Goal: Transaction & Acquisition: Book appointment/travel/reservation

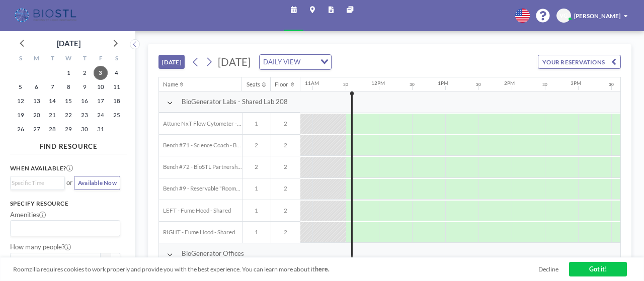
scroll to position [0, 720]
click at [86, 89] on span "9" at bounding box center [85, 87] width 14 height 14
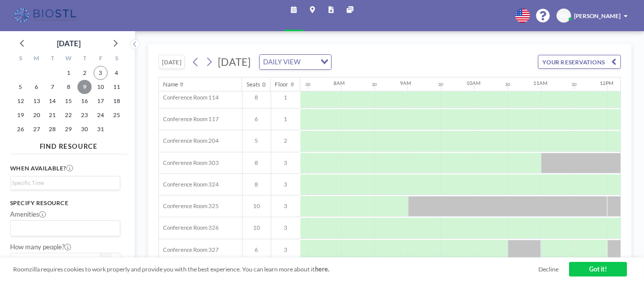
scroll to position [290, 490]
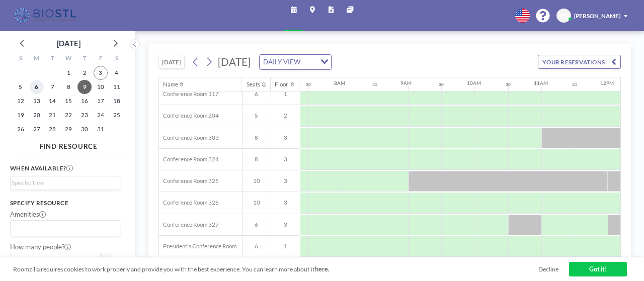
click at [40, 88] on span "6" at bounding box center [37, 87] width 14 height 14
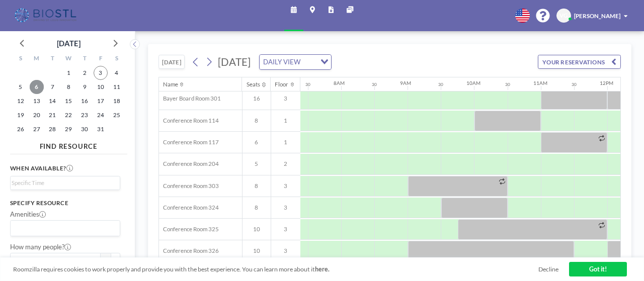
scroll to position [290, 491]
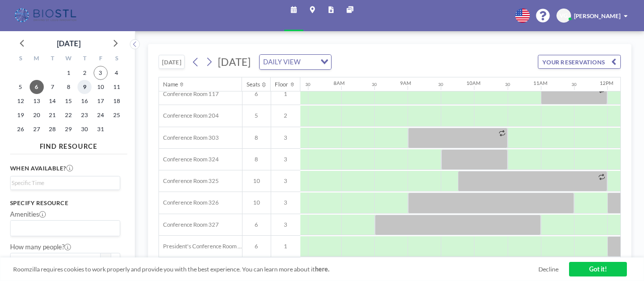
click at [88, 87] on span "9" at bounding box center [85, 87] width 14 height 14
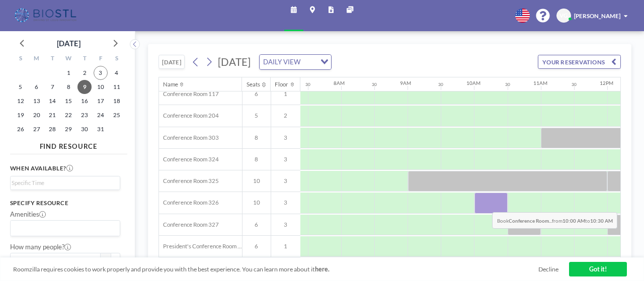
click at [485, 204] on div at bounding box center [491, 203] width 33 height 21
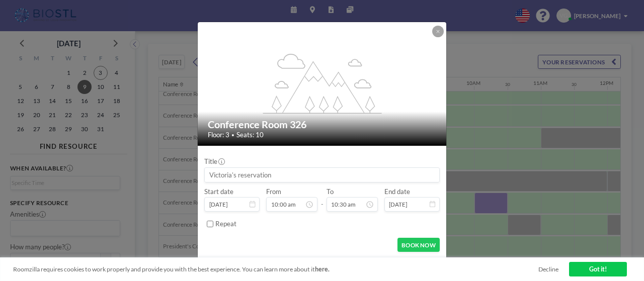
click at [298, 168] on input at bounding box center [322, 175] width 234 height 14
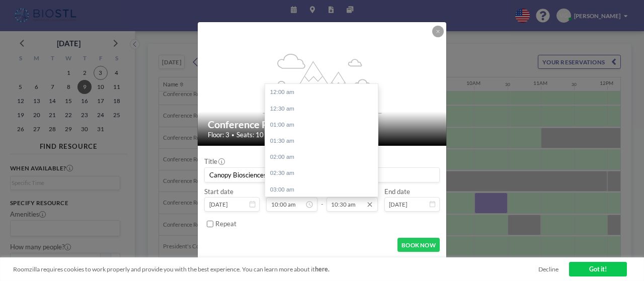
scroll to position [340, 0]
type input "Canopy Biosciences"
click at [307, 125] on div "11:30 am" at bounding box center [321, 125] width 113 height 16
type input "11:30 am"
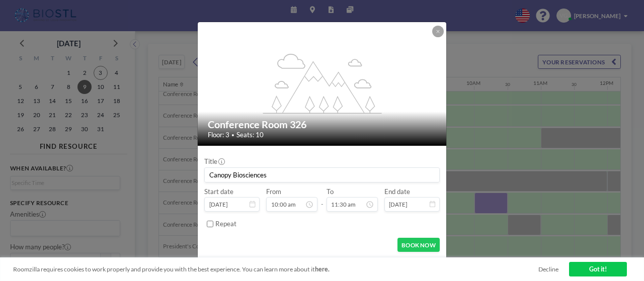
scroll to position [373, 0]
click at [319, 174] on input "Canopy Biosciences" at bounding box center [322, 175] width 234 height 14
type input "Canopy Biosciences - [GEOGRAPHIC_DATA]"
click at [409, 245] on button "BOOK NOW" at bounding box center [419, 245] width 42 height 14
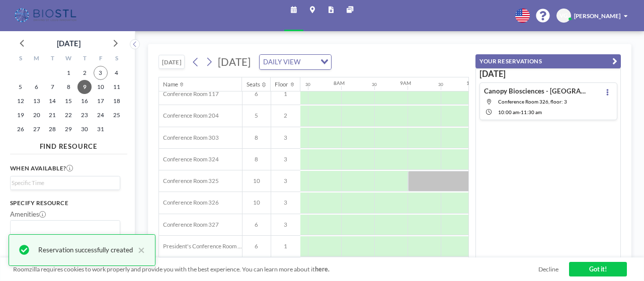
scroll to position [290, 490]
click at [616, 59] on icon "button" at bounding box center [615, 61] width 5 height 10
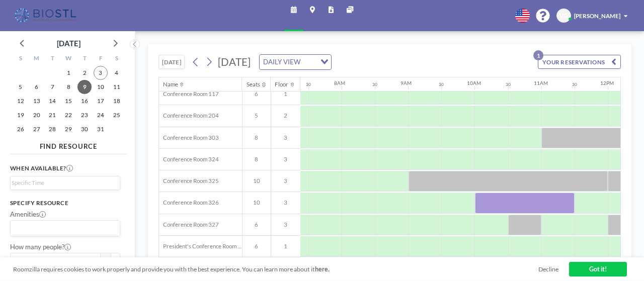
scroll to position [290, 491]
